Goal: Information Seeking & Learning: Learn about a topic

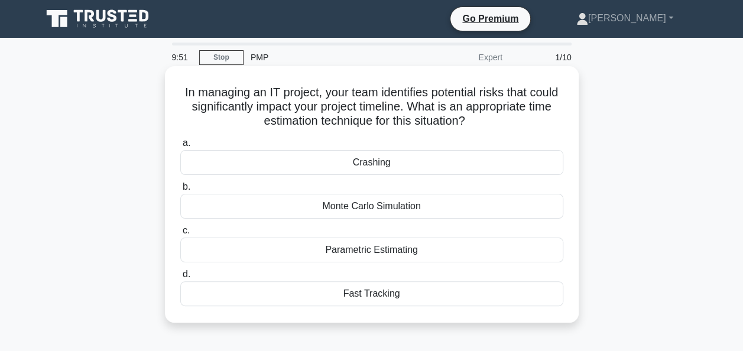
click at [324, 203] on div "Monte Carlo Simulation" at bounding box center [371, 206] width 383 height 25
click at [180, 191] on input "b. Monte Carlo Simulation" at bounding box center [180, 187] width 0 height 8
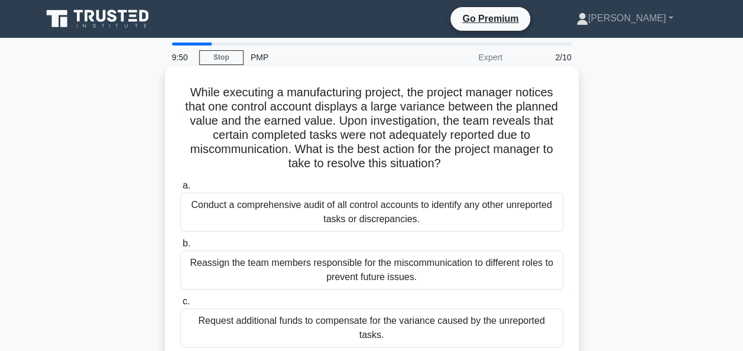
scroll to position [59, 0]
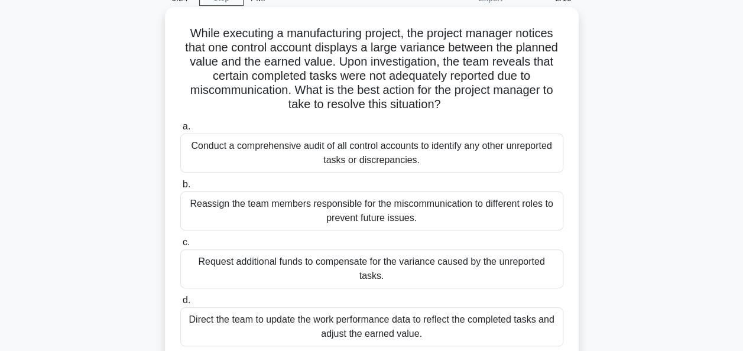
click at [302, 149] on div "Conduct a comprehensive audit of all control accounts to identify any other unr…" at bounding box center [371, 153] width 383 height 39
click at [180, 131] on input "a. Conduct a comprehensive audit of all control accounts to identify any other …" at bounding box center [180, 127] width 0 height 8
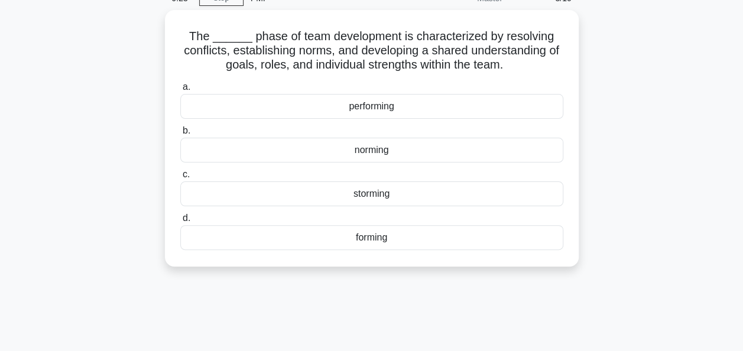
scroll to position [0, 0]
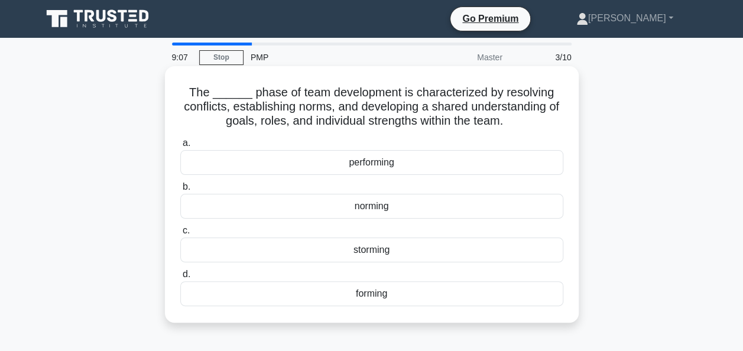
click at [354, 255] on div "storming" at bounding box center [371, 250] width 383 height 25
click at [180, 235] on input "c. storming" at bounding box center [180, 231] width 0 height 8
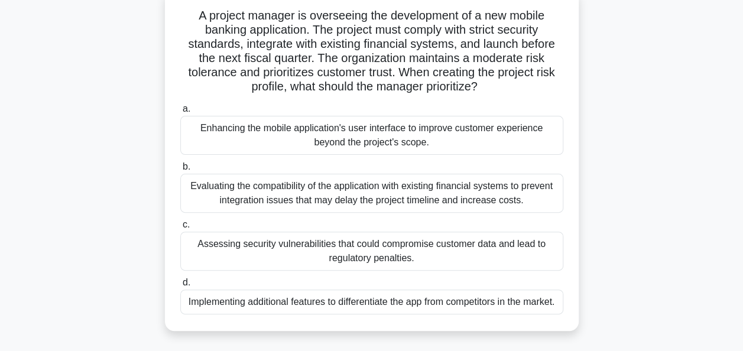
scroll to position [59, 0]
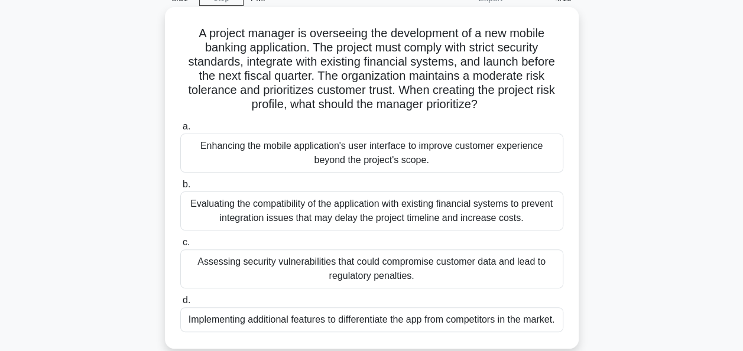
click at [538, 212] on div "Evaluating the compatibility of the application with existing financial systems…" at bounding box center [371, 211] width 383 height 39
click at [180, 189] on input "b. Evaluating the compatibility of the application with existing financial syst…" at bounding box center [180, 185] width 0 height 8
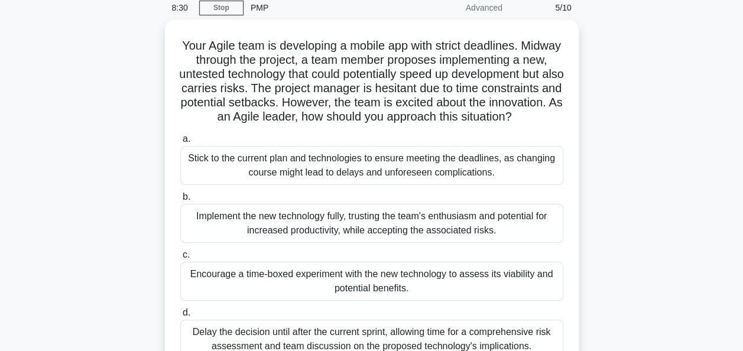
scroll to position [118, 0]
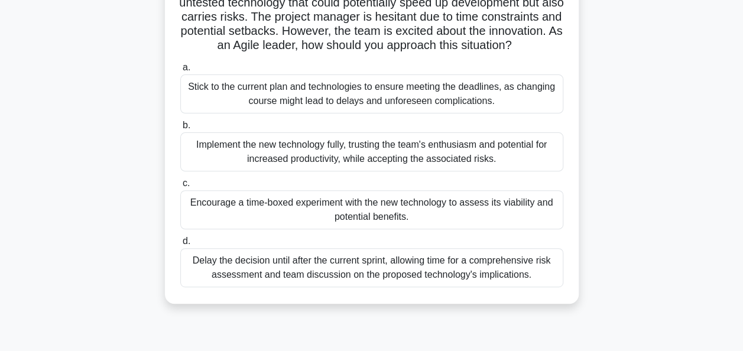
click at [539, 222] on div "Encourage a time-boxed experiment with the new technology to assess its viabili…" at bounding box center [371, 209] width 383 height 39
click at [180, 187] on input "c. Encourage a time-boxed experiment with the new technology to assess its viab…" at bounding box center [180, 184] width 0 height 8
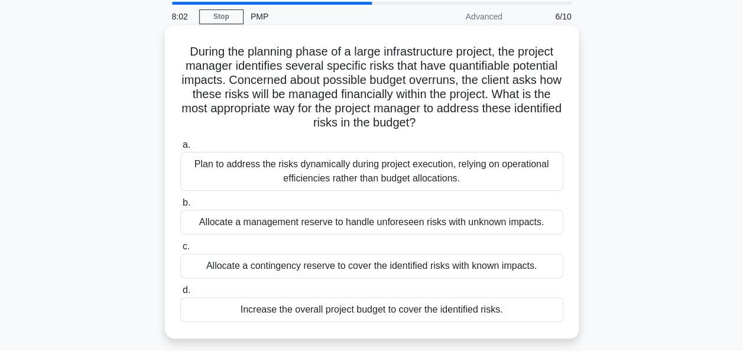
scroll to position [59, 0]
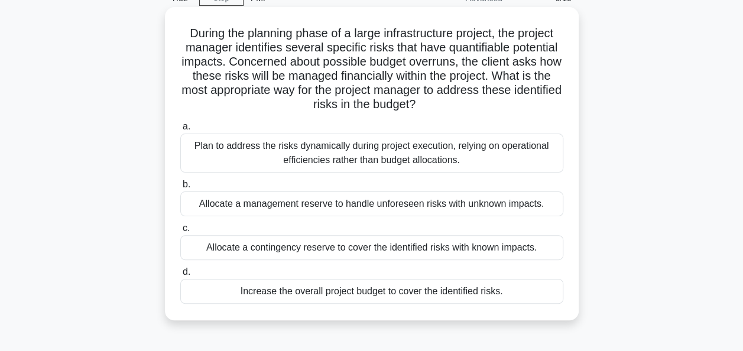
click at [293, 254] on div "Allocate a contingency reserve to cover the identified risks with known impacts." at bounding box center [371, 247] width 383 height 25
click at [180, 232] on input "c. Allocate a contingency reserve to cover the identified risks with known impa…" at bounding box center [180, 229] width 0 height 8
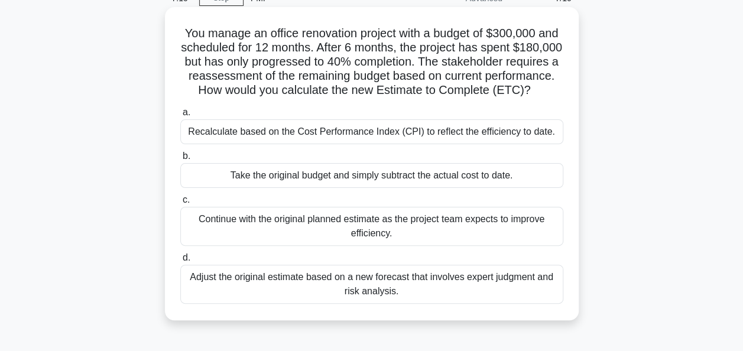
click at [271, 291] on div "Adjust the original estimate based on a new forecast that involves expert judgm…" at bounding box center [371, 284] width 383 height 39
click at [180, 262] on input "d. Adjust the original estimate based on a new forecast that involves expert ju…" at bounding box center [180, 258] width 0 height 8
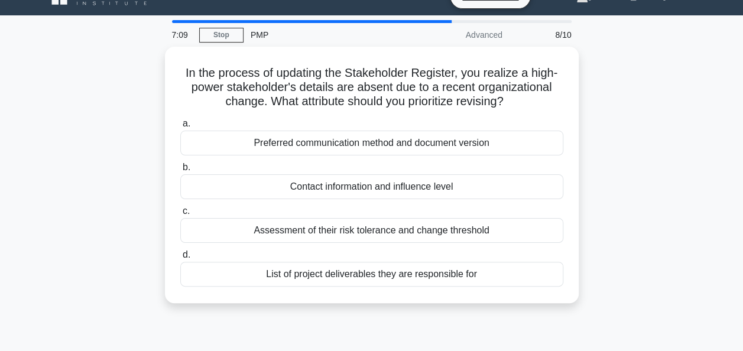
scroll to position [0, 0]
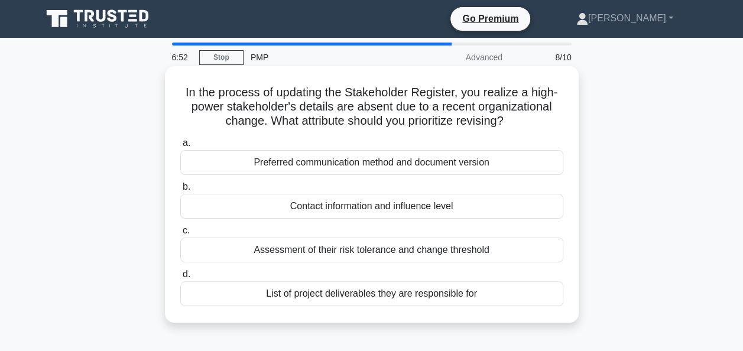
click at [239, 215] on div "Contact information and influence level" at bounding box center [371, 206] width 383 height 25
click at [180, 191] on input "b. Contact information and influence level" at bounding box center [180, 187] width 0 height 8
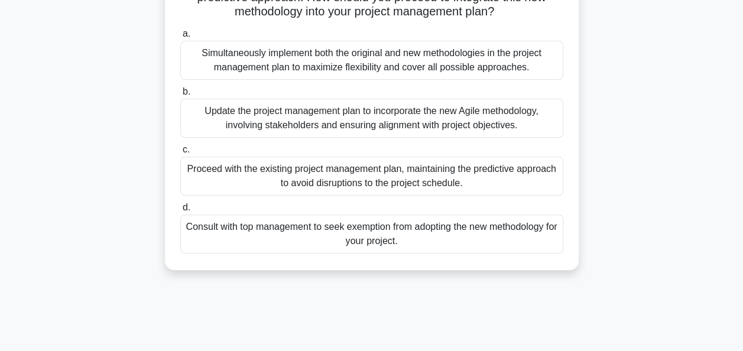
scroll to position [177, 0]
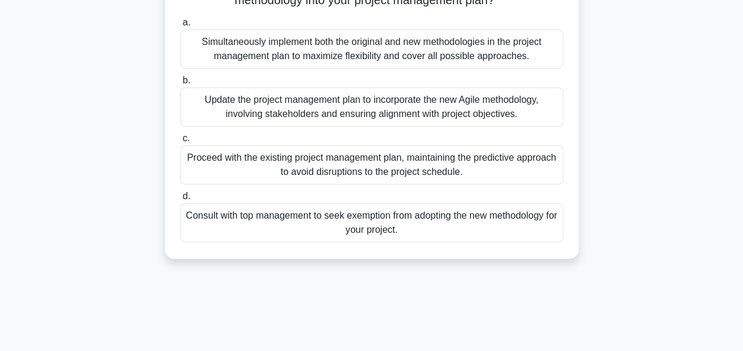
click at [270, 126] on div "Update the project management plan to incorporate the new Agile methodology, in…" at bounding box center [371, 107] width 383 height 39
click at [180, 85] on input "b. Update the project management plan to incorporate the new Agile methodology,…" at bounding box center [180, 81] width 0 height 8
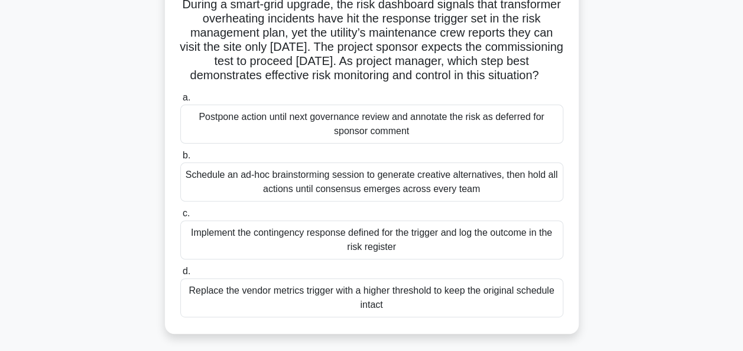
scroll to position [118, 0]
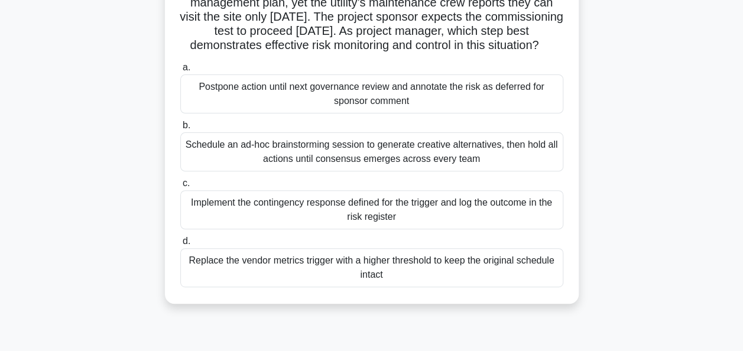
click at [265, 159] on div "Schedule an ad-hoc brainstorming session to generate creative alternatives, the…" at bounding box center [371, 151] width 383 height 39
click at [180, 130] on input "b. Schedule an ad-hoc brainstorming session to generate creative alternatives, …" at bounding box center [180, 126] width 0 height 8
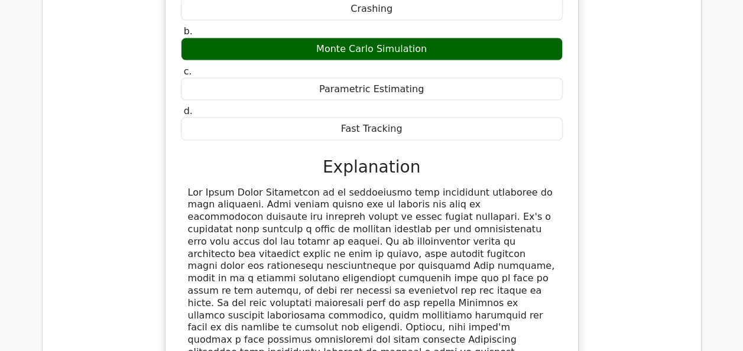
scroll to position [1715, 0]
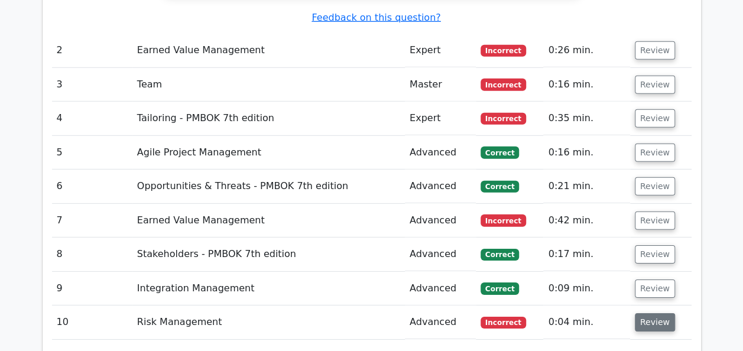
click at [658, 313] on button "Review" at bounding box center [655, 322] width 40 height 18
click at [652, 212] on button "Review" at bounding box center [655, 221] width 40 height 18
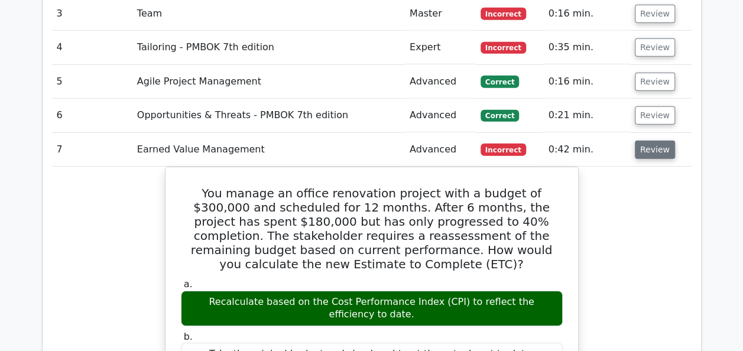
scroll to position [1833, 0]
